Goal: Task Accomplishment & Management: Manage account settings

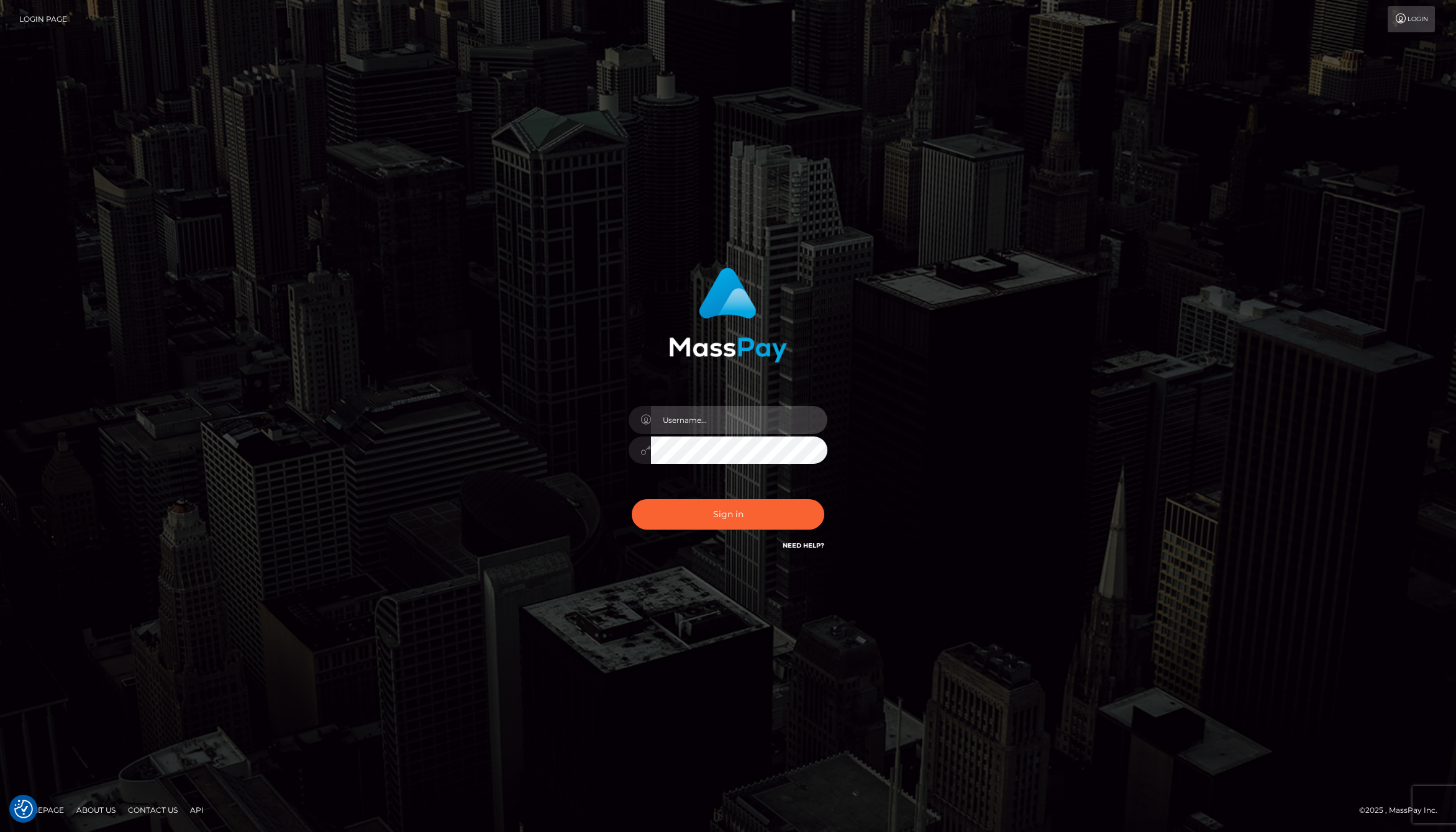
click at [686, 413] on input "text" at bounding box center [739, 420] width 177 height 28
type input "jackson.whop"
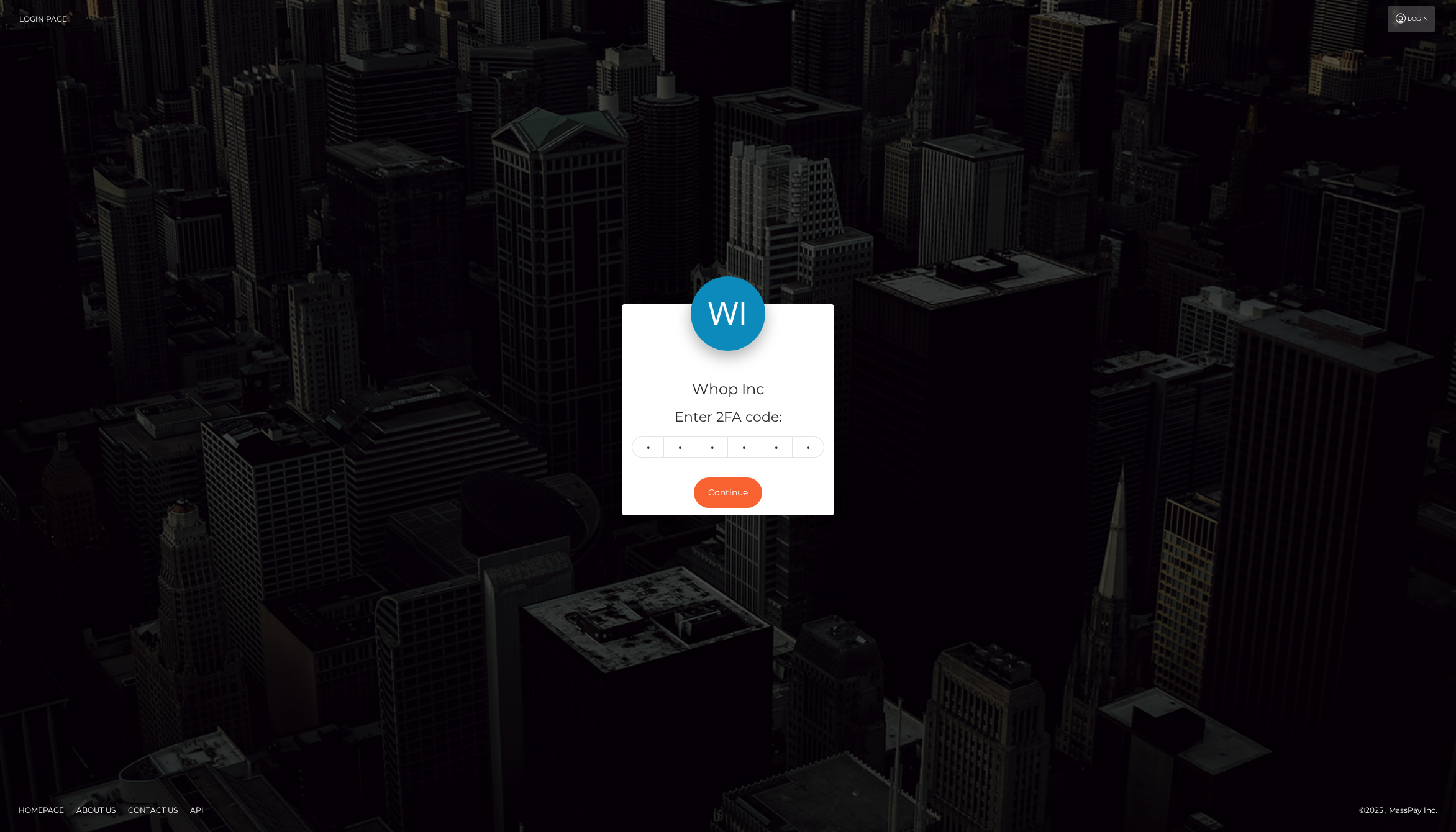
click at [740, 470] on div "Continue" at bounding box center [728, 493] width 211 height 45
click at [740, 479] on button "Continue" at bounding box center [728, 493] width 69 height 30
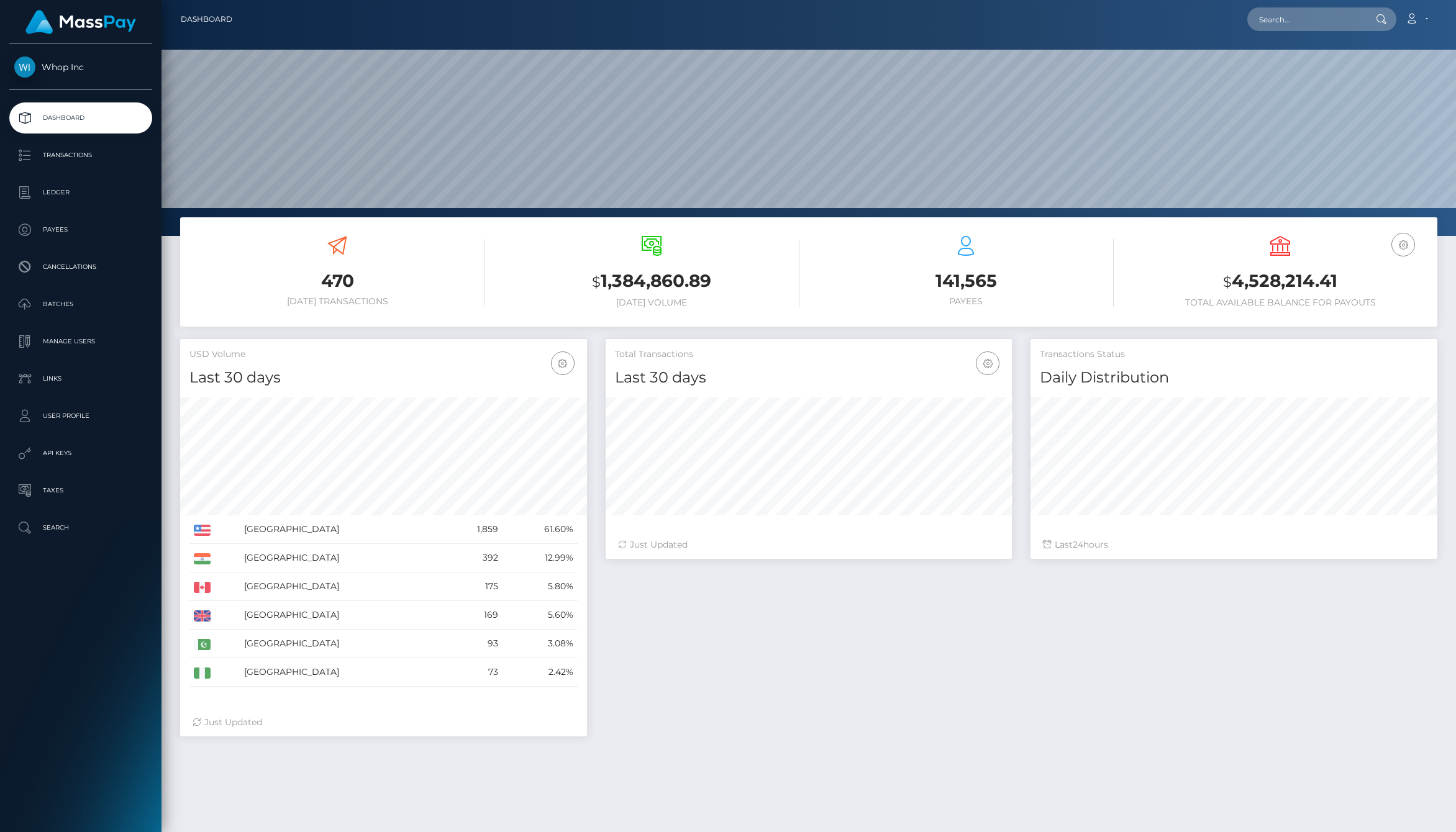
scroll to position [220, 407]
click at [41, 236] on p "Payees" at bounding box center [80, 230] width 133 height 19
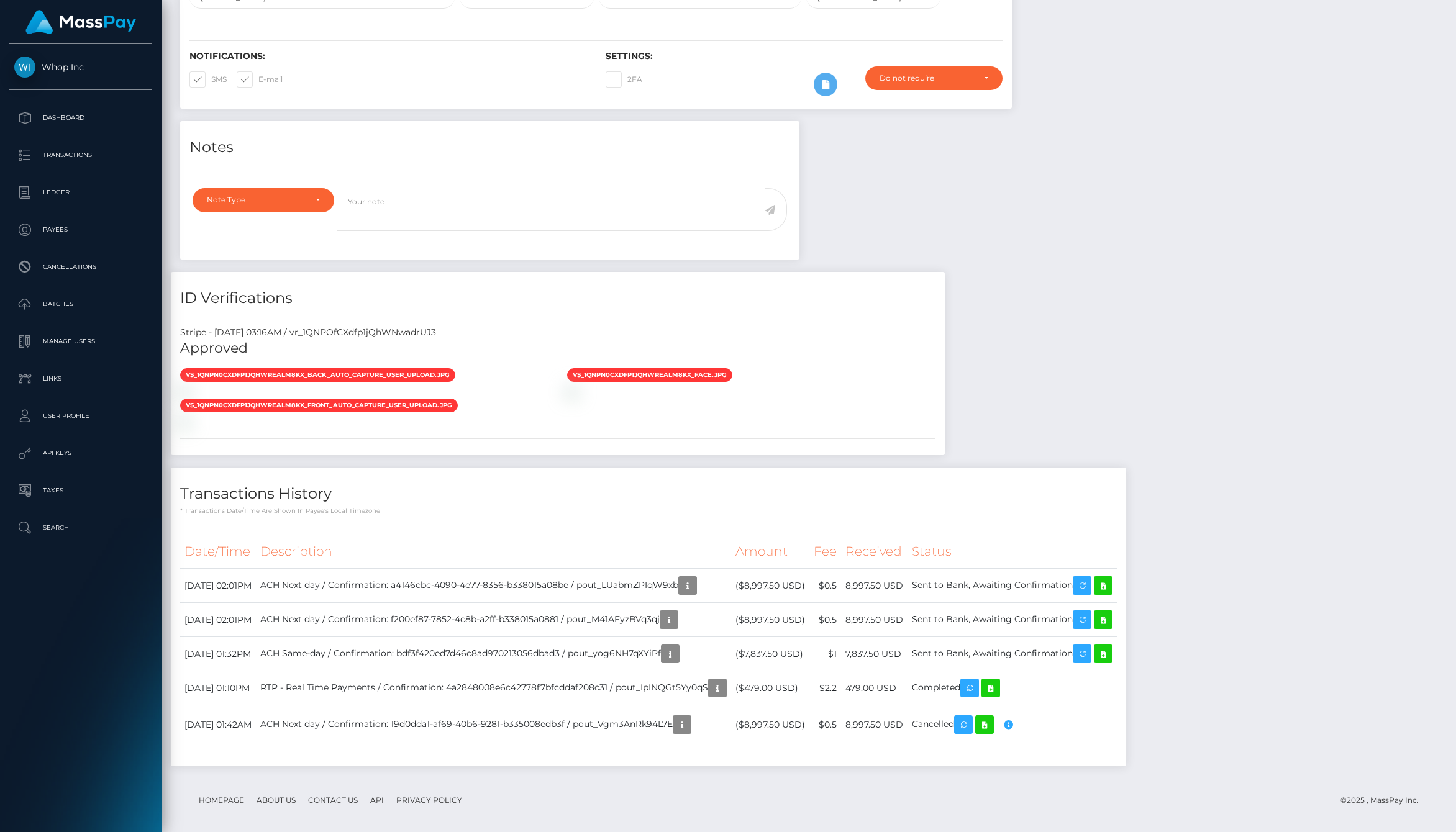
scroll to position [277, 0]
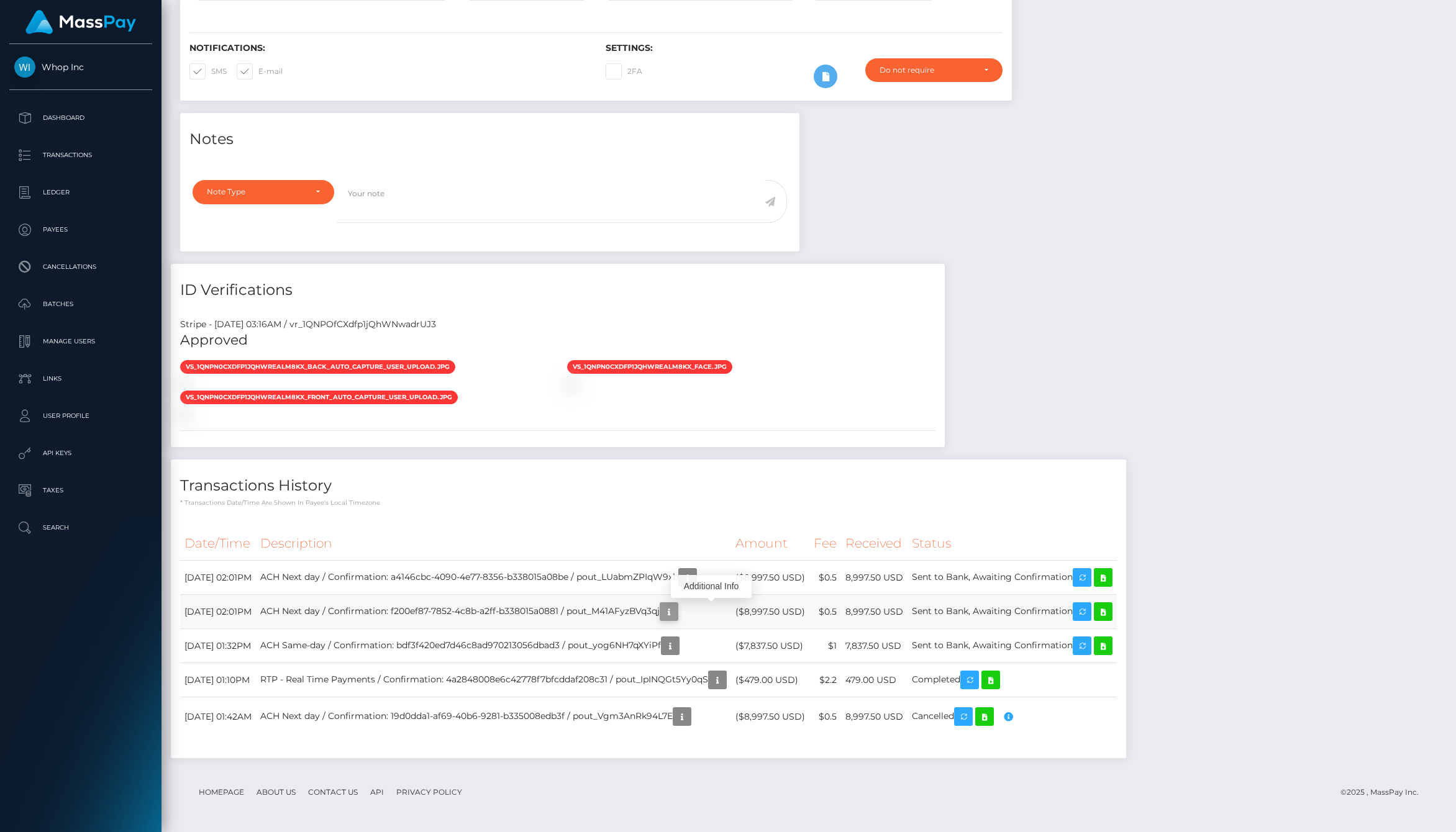
click at [676, 614] on icon "button" at bounding box center [669, 611] width 15 height 16
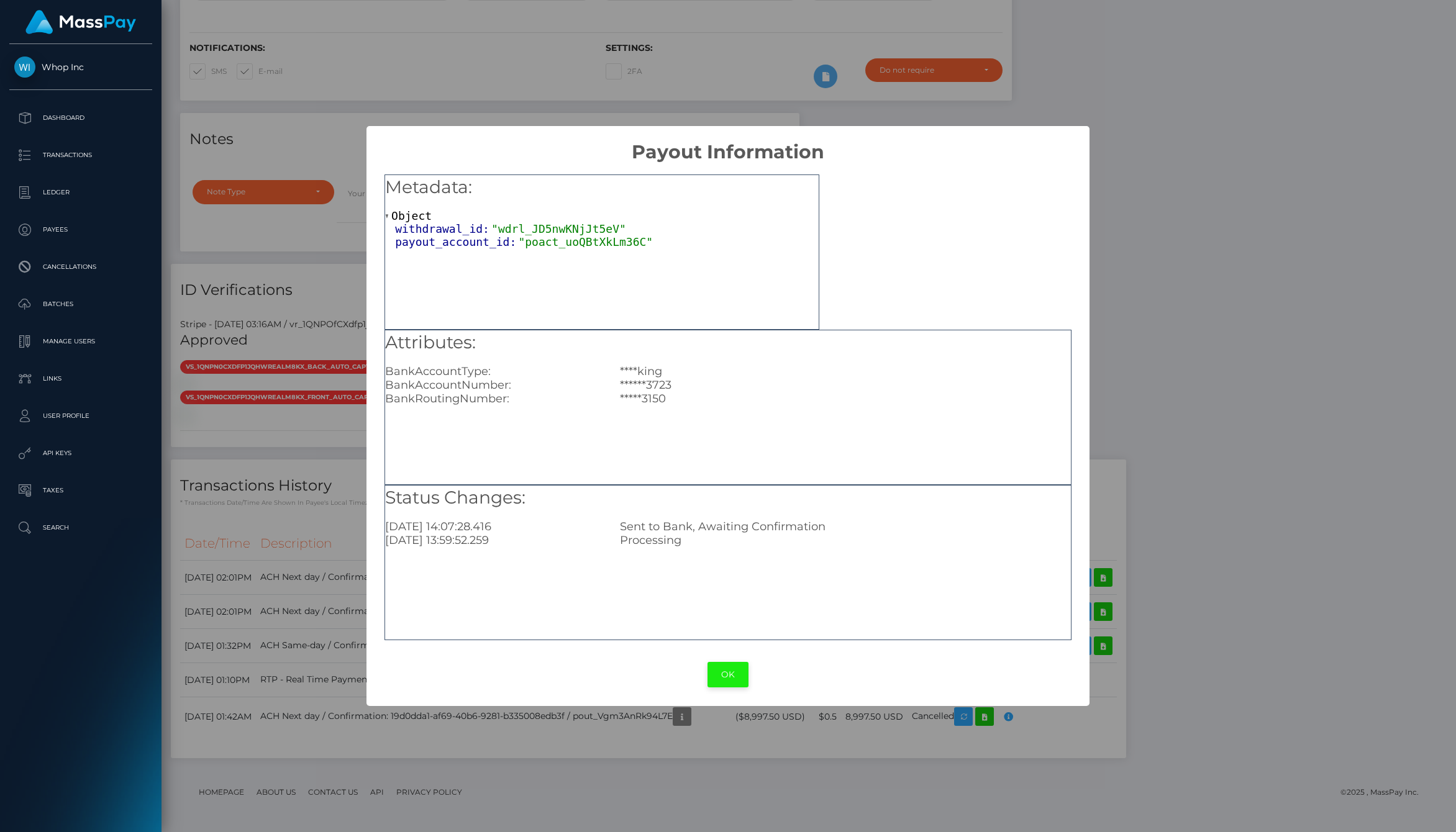
click at [724, 675] on button "OK" at bounding box center [728, 674] width 41 height 26
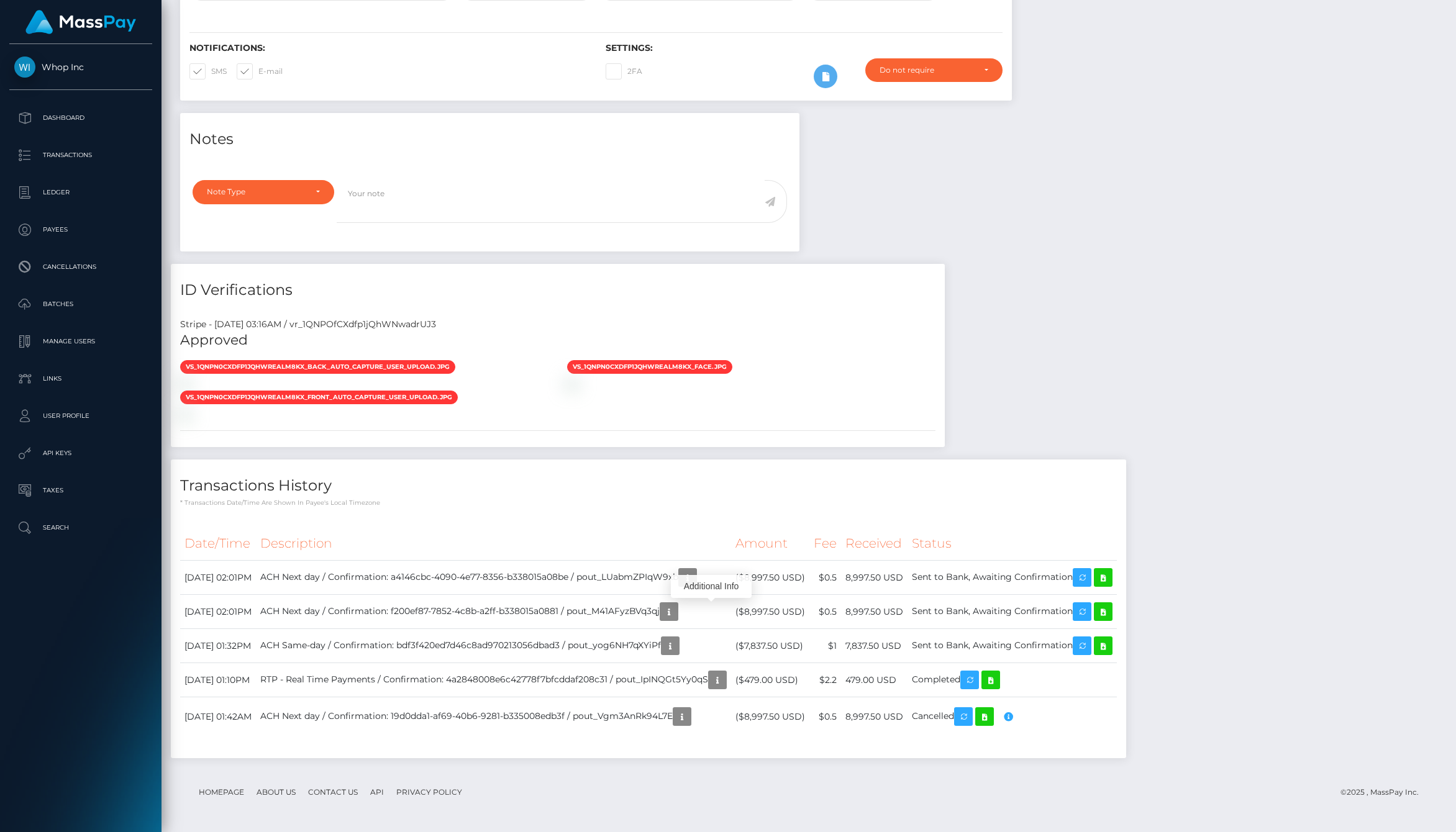
click at [727, 572] on div "Additional Info" at bounding box center [711, 586] width 80 height 31
click at [695, 572] on icon "button" at bounding box center [688, 577] width 15 height 16
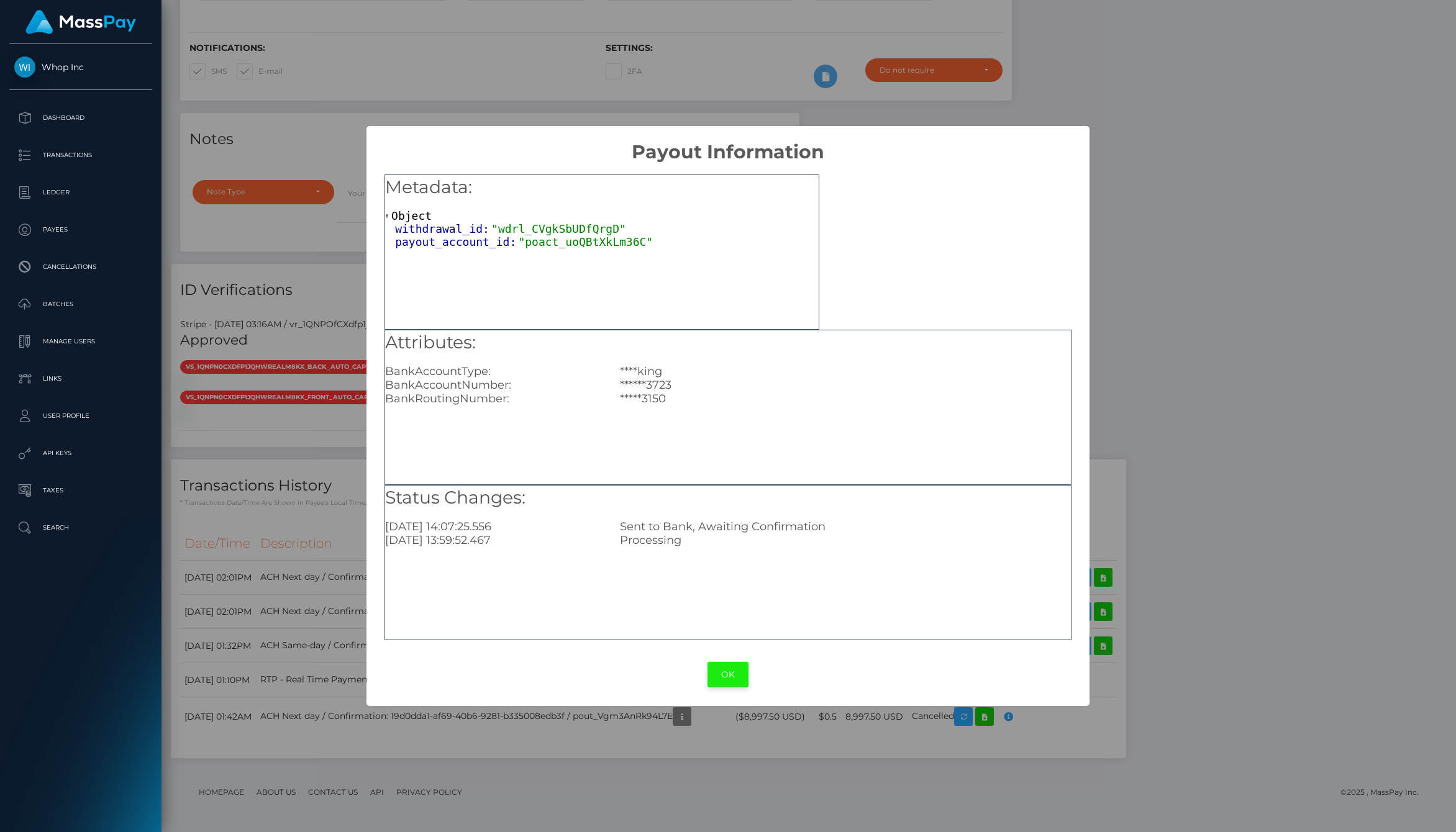
click at [737, 671] on button "OK" at bounding box center [728, 674] width 41 height 26
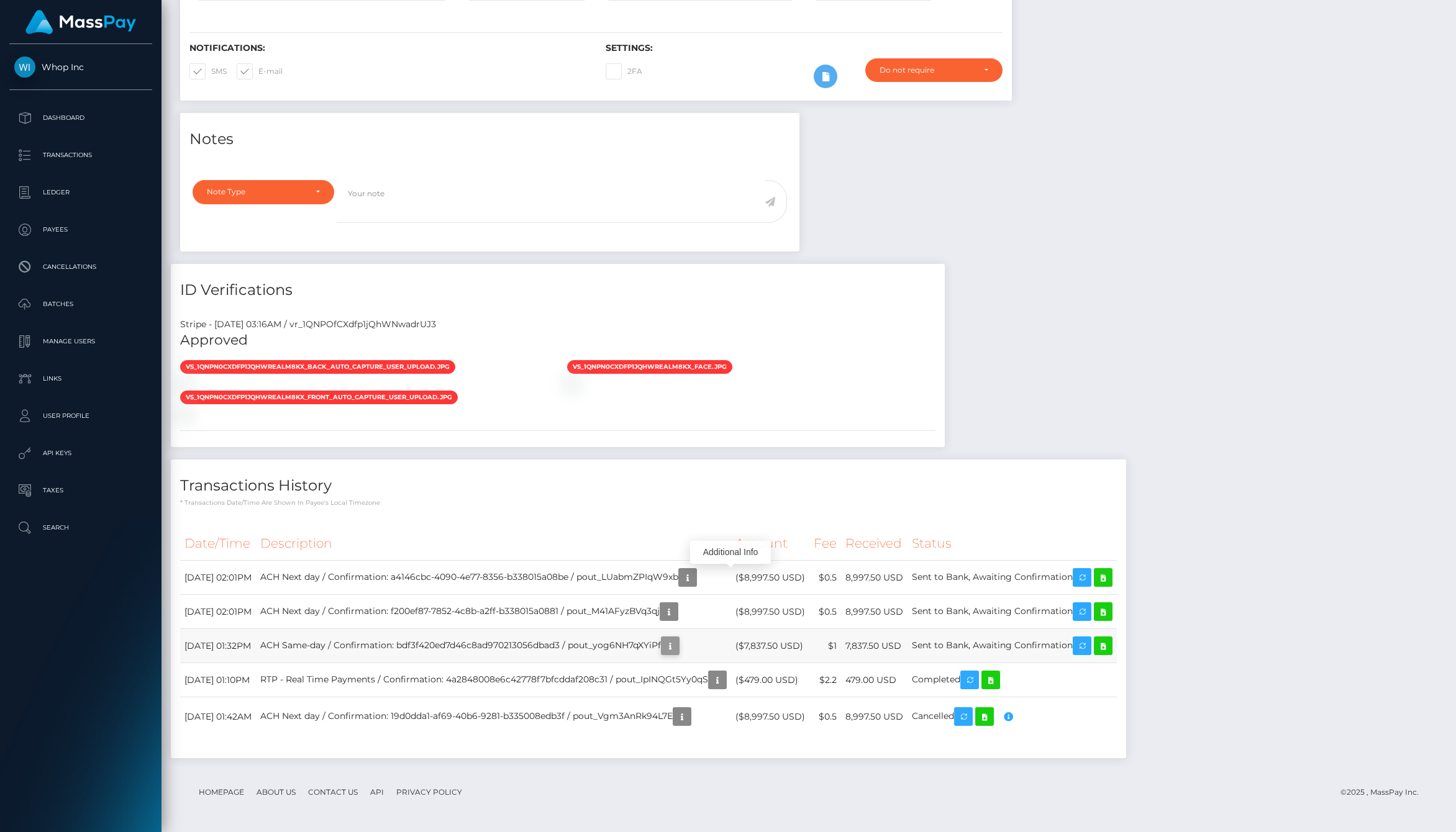
click at [678, 650] on icon "button" at bounding box center [670, 646] width 15 height 16
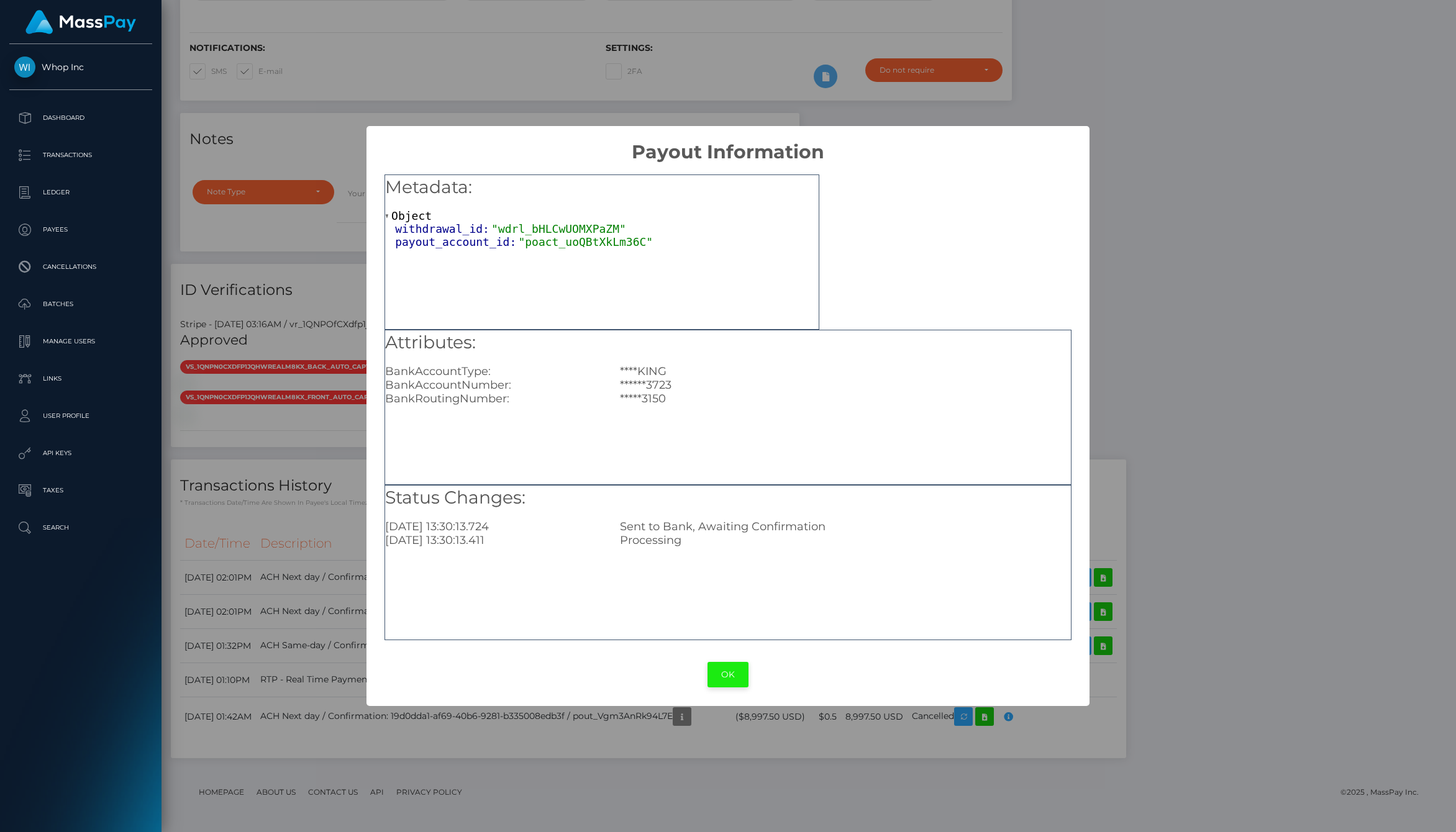
click at [723, 674] on button "OK" at bounding box center [728, 674] width 41 height 26
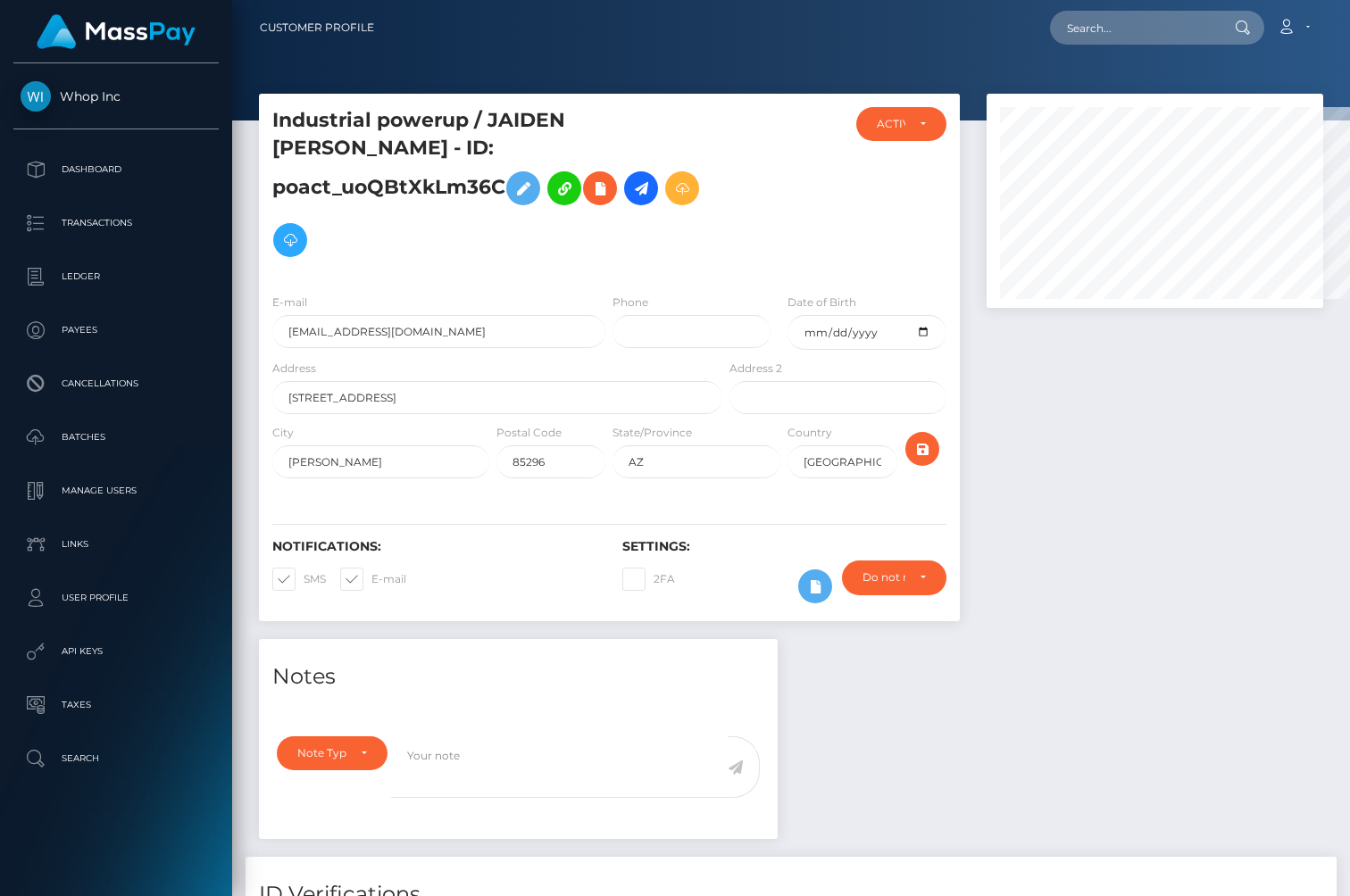
scroll to position [892317, 892578]
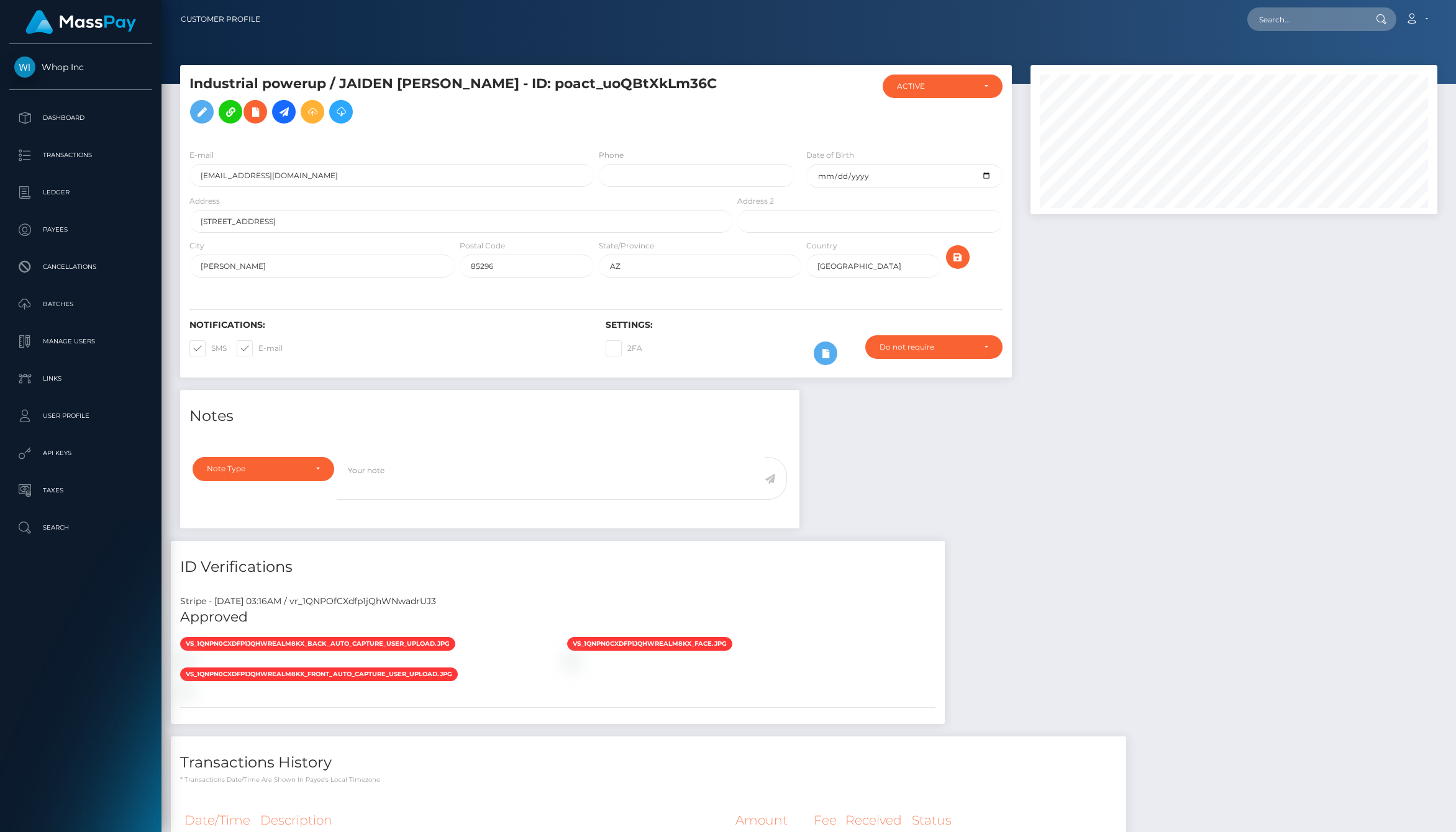
scroll to position [149, 407]
click at [447, 78] on h5 "Industrial powerup / JAIDEN JERRY CATHEY - ID: poact_uoQBtXkLm36C" at bounding box center [457, 102] width 536 height 55
click at [207, 108] on icon at bounding box center [202, 112] width 15 height 16
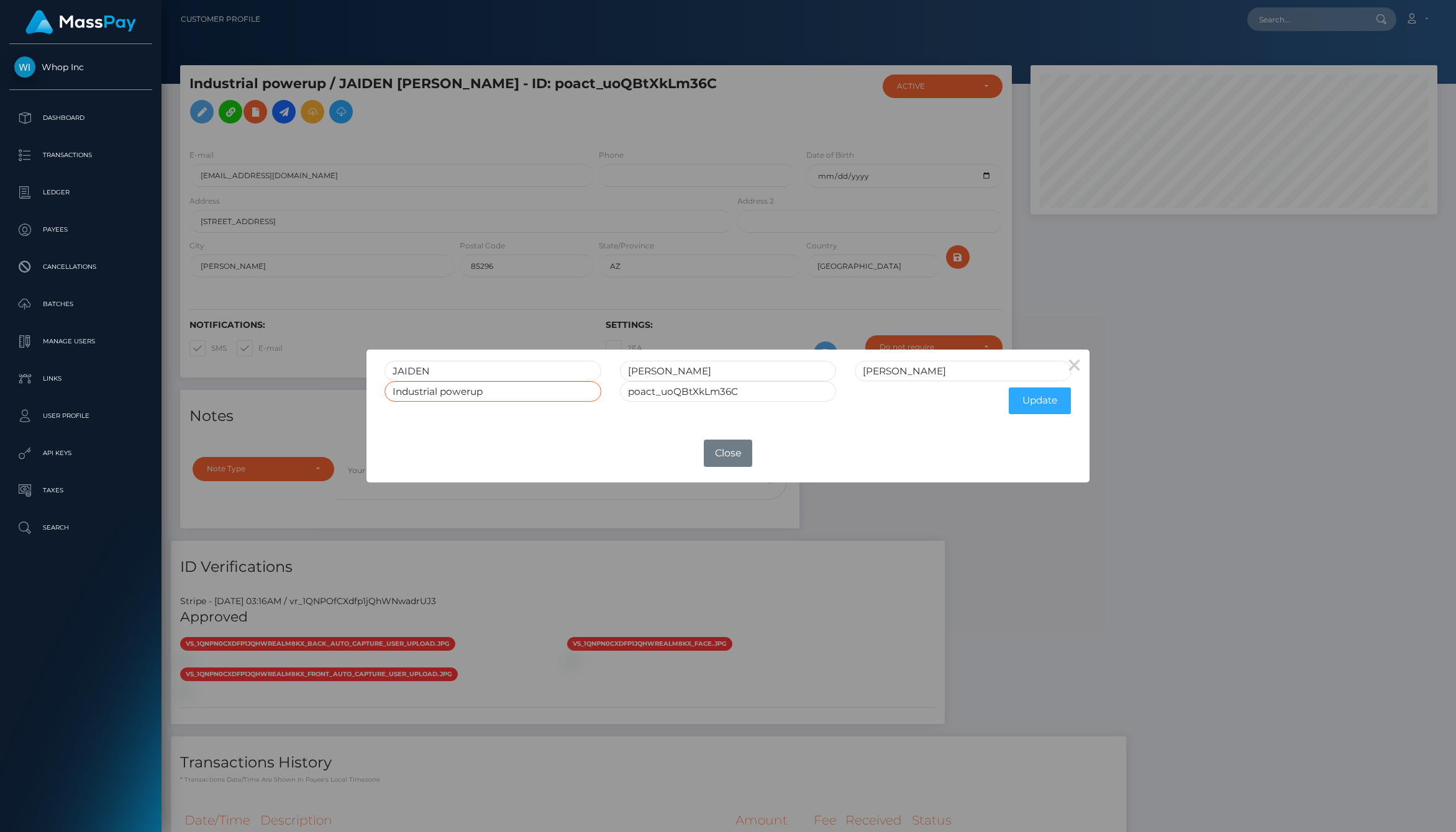
click at [512, 392] on input "Industrial powerup" at bounding box center [493, 391] width 217 height 21
paste input "Everbright echo limited"
type input "Everbright echo limited"
click at [551, 461] on div "OK No Close" at bounding box center [727, 453] width 722 height 33
click at [1029, 403] on button "Update" at bounding box center [1040, 401] width 62 height 26
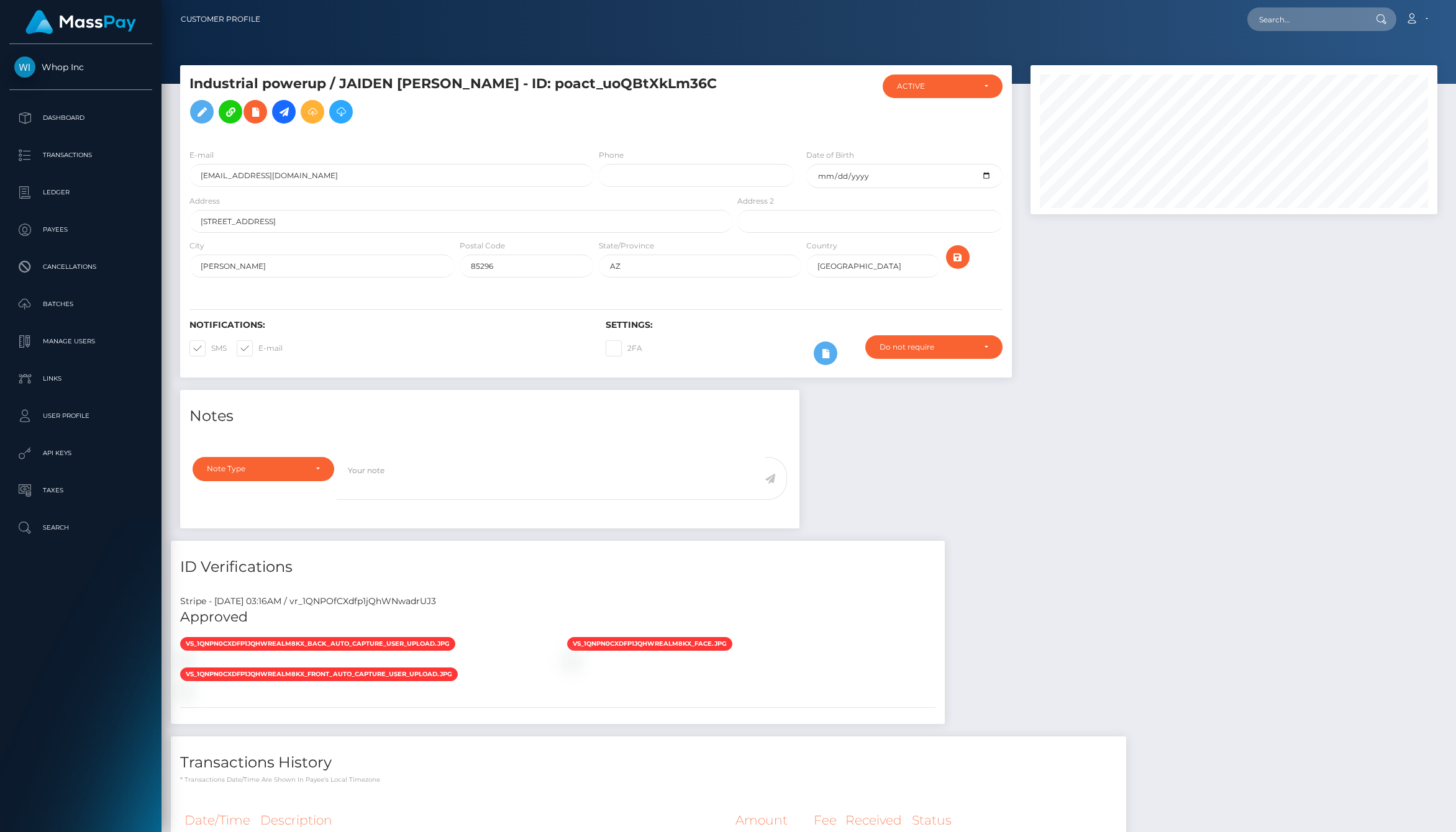
scroll to position [149, 407]
click at [204, 112] on icon at bounding box center [202, 112] width 15 height 16
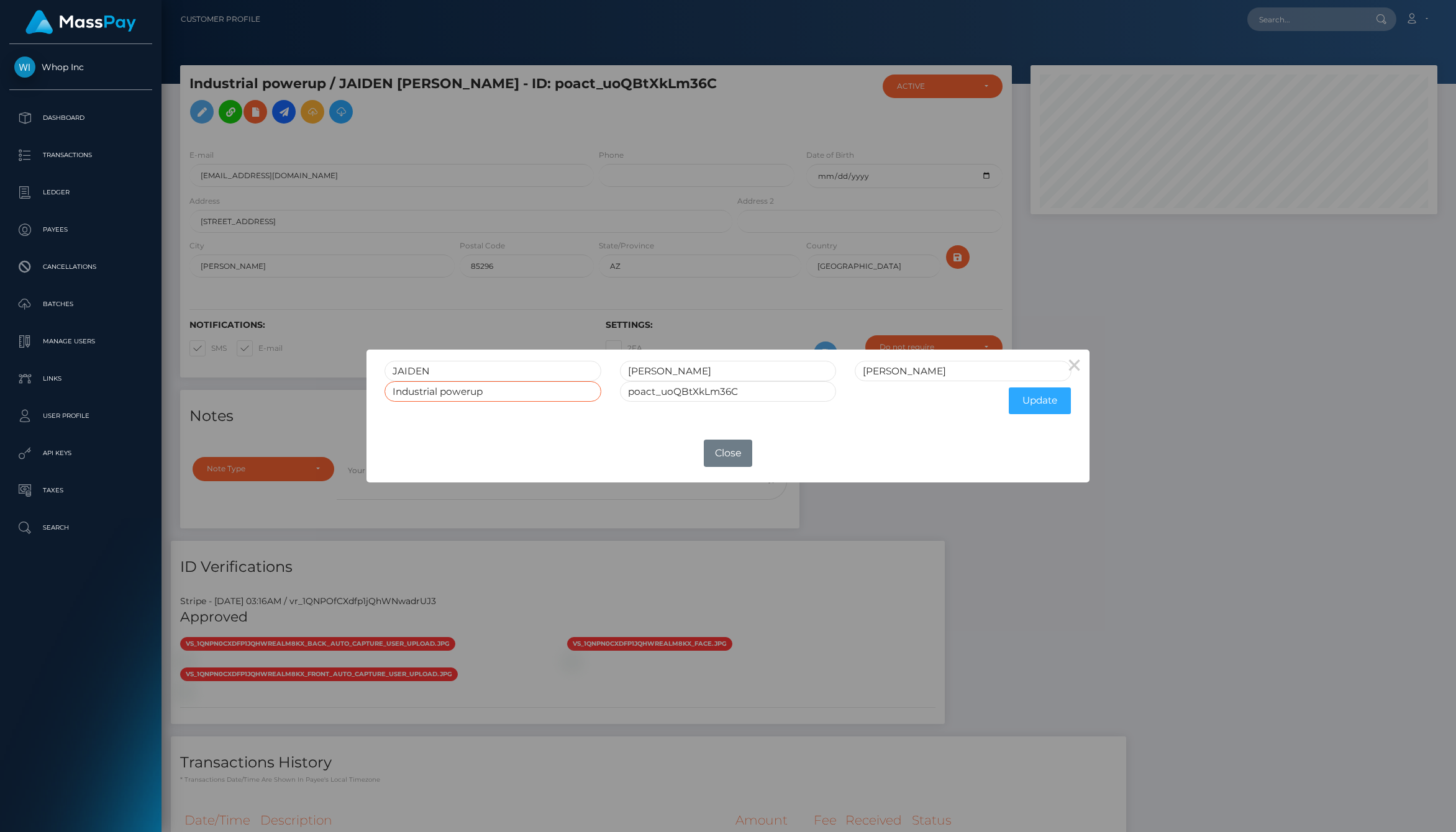
click at [521, 401] on input "Industrial powerup" at bounding box center [493, 391] width 217 height 21
click at [566, 461] on div "OK No Close" at bounding box center [727, 453] width 722 height 33
click at [732, 454] on button "Close" at bounding box center [728, 453] width 48 height 27
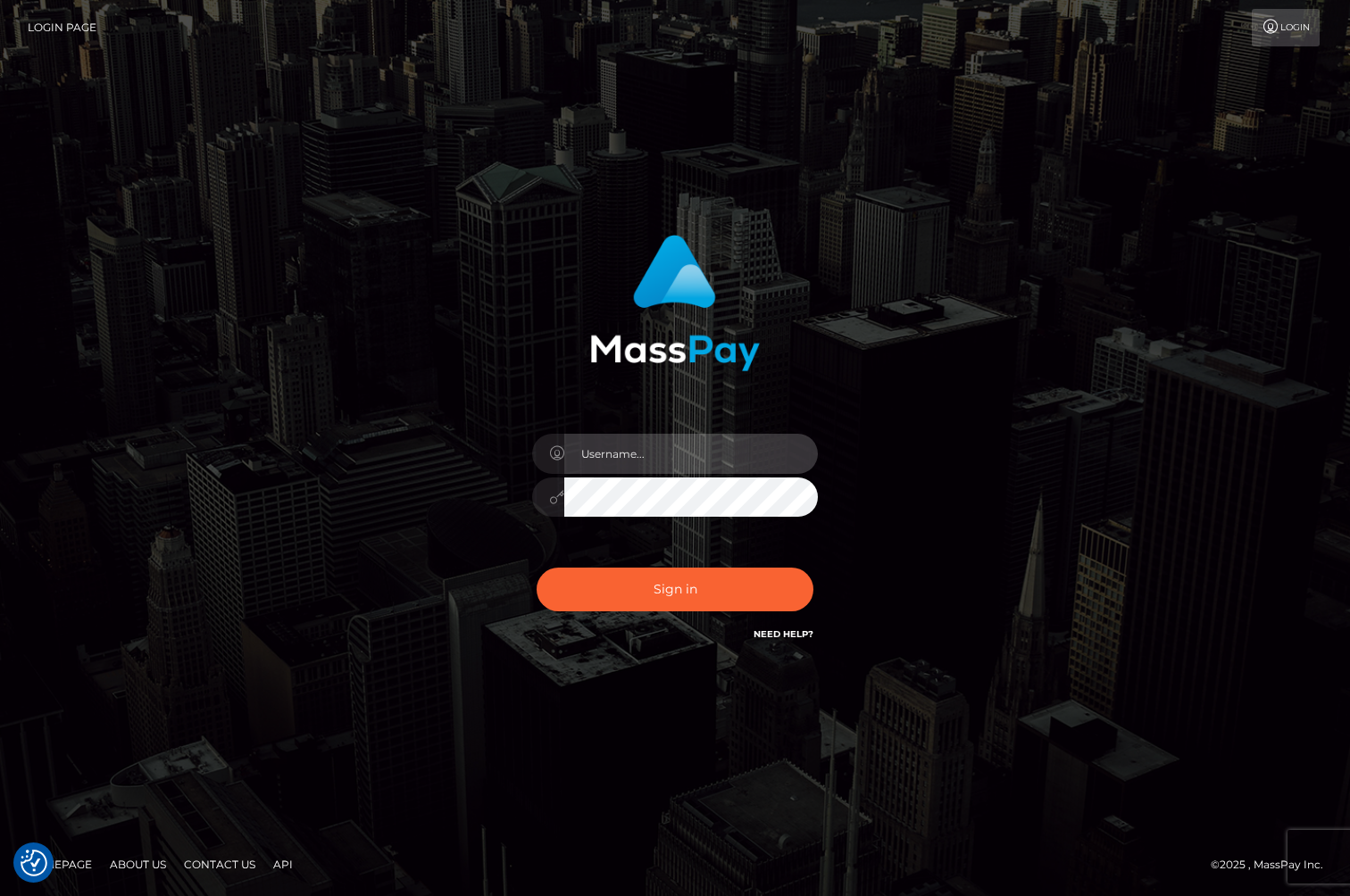
click at [629, 448] on input "text" at bounding box center [691, 453] width 254 height 40
click at [0, 895] on com-1password-button at bounding box center [0, 896] width 0 height 0
type input "jackson.whop"
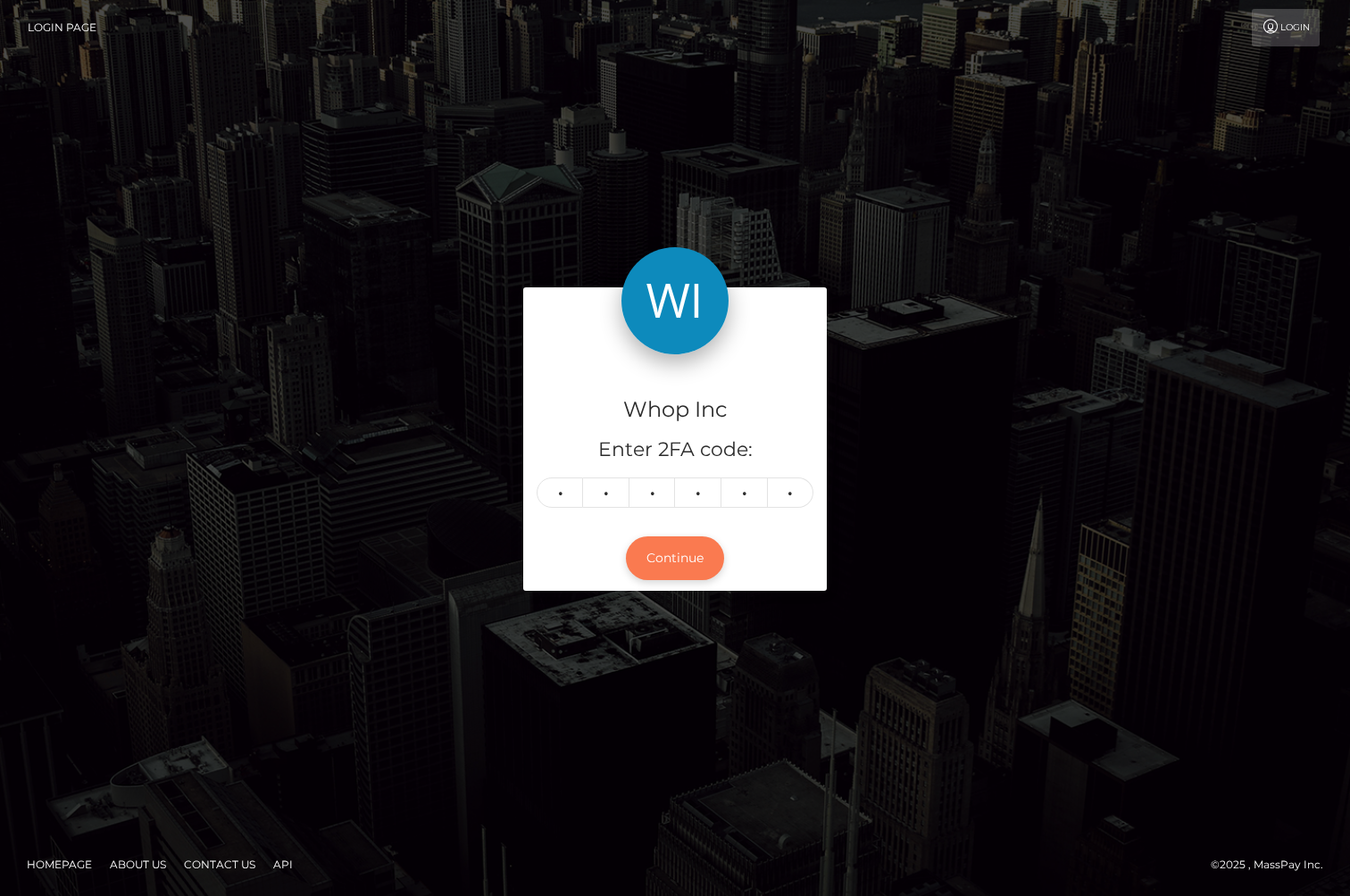
click at [676, 543] on button "Continue" at bounding box center [675, 558] width 98 height 43
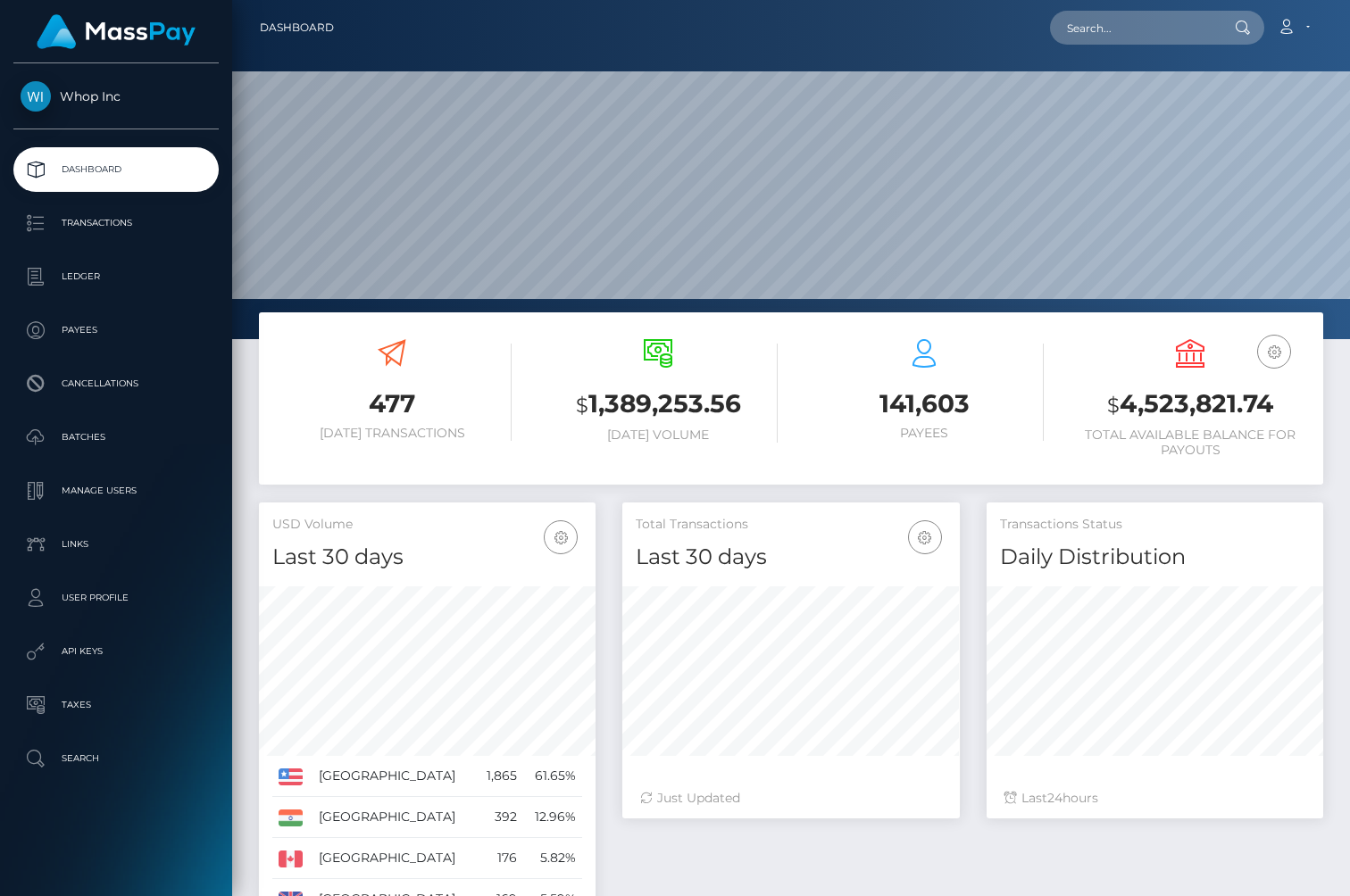
scroll to position [316, 337]
click at [134, 340] on p "Payees" at bounding box center [116, 331] width 191 height 27
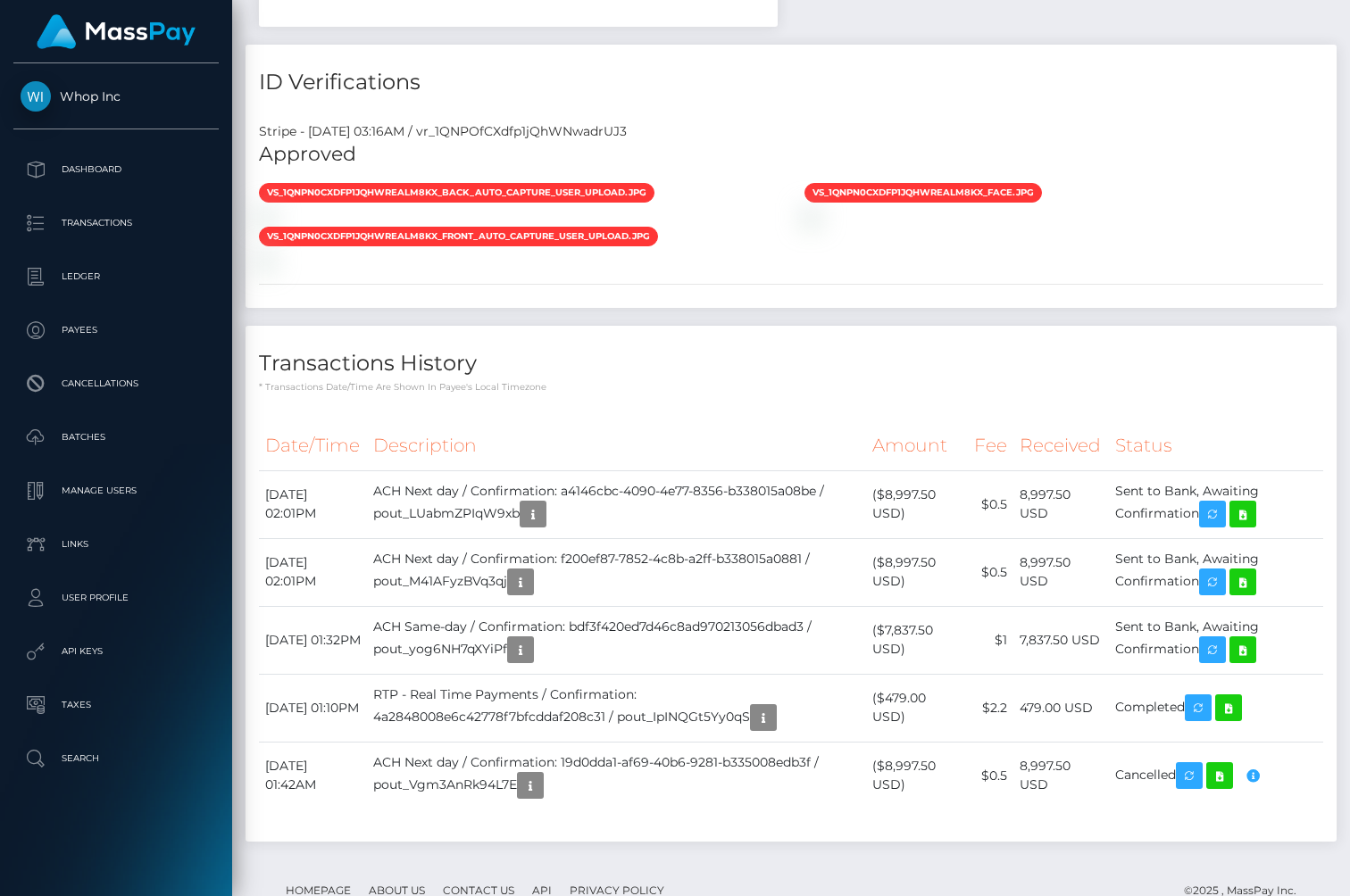
scroll to position [836, 0]
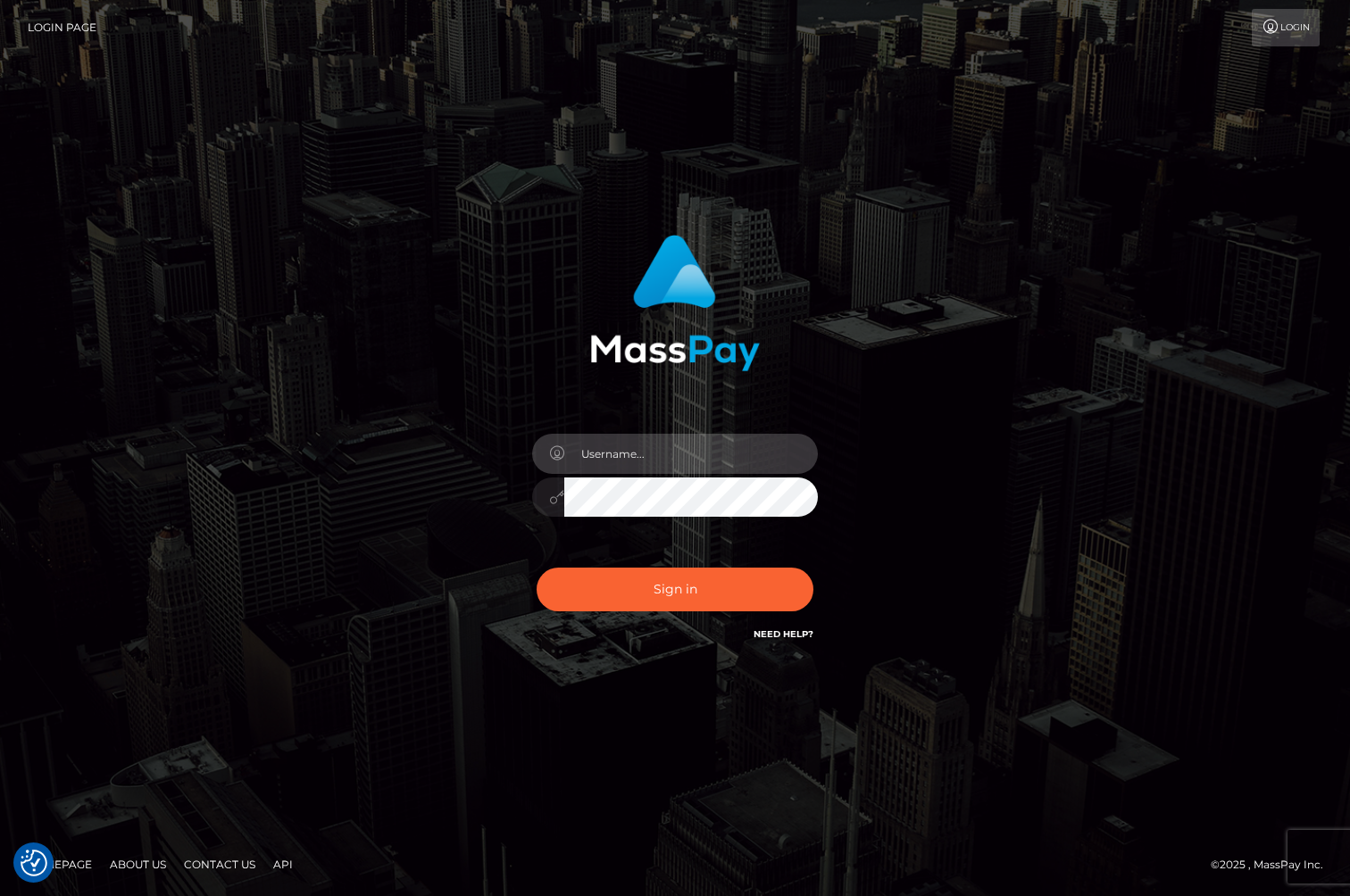
click at [611, 460] on input "text" at bounding box center [691, 453] width 254 height 40
click at [0, 895] on com-1password-button at bounding box center [0, 896] width 0 height 0
type input "jackson.whop"
